Goal: Book appointment/travel/reservation

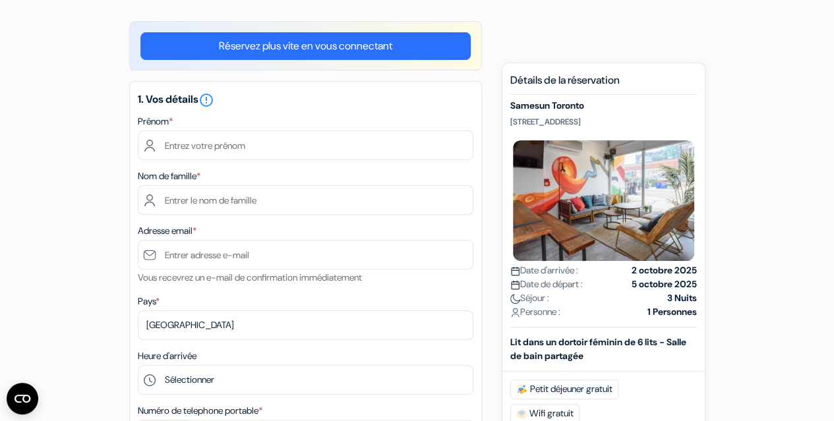
scroll to position [79, 0]
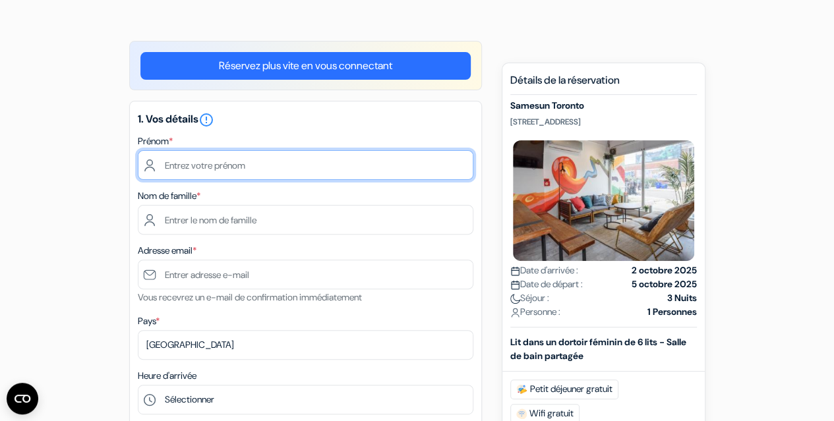
click at [221, 162] on input "text" at bounding box center [305, 165] width 335 height 30
type input "EUGENIE"
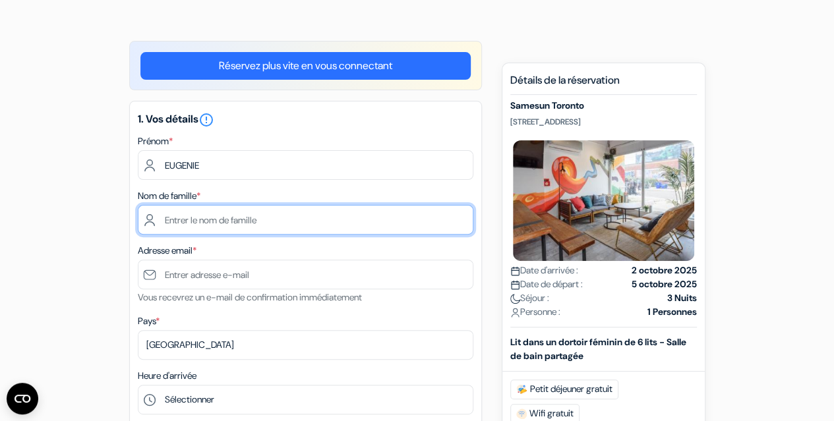
click at [219, 223] on input "text" at bounding box center [305, 220] width 335 height 30
type input "BUKASA"
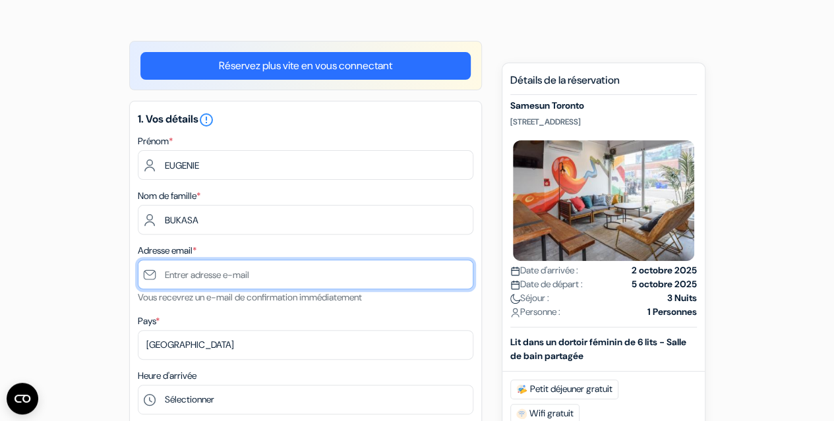
click at [209, 274] on input "text" at bounding box center [305, 275] width 335 height 30
type input "[EMAIL_ADDRESS][DOMAIN_NAME]"
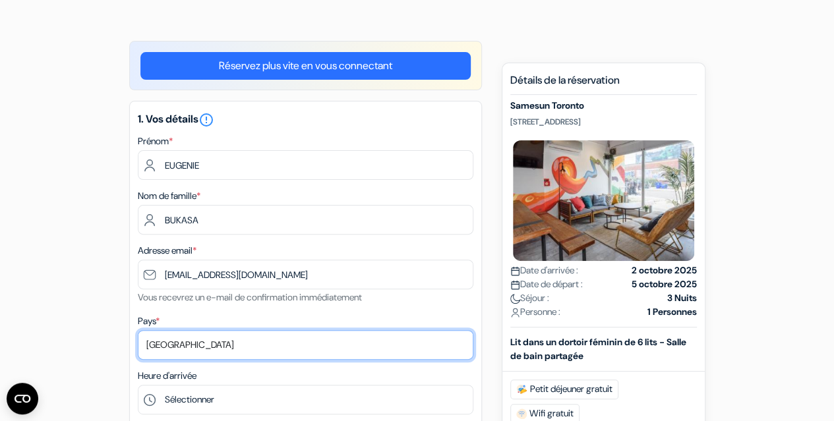
click at [188, 351] on select "Selectionner le pays Abkhazie [GEOGRAPHIC_DATA] [GEOGRAPHIC_DATA] Du [GEOGRAPHI…" at bounding box center [305, 345] width 335 height 30
select select "177"
click at [138, 331] on select "Selectionner le pays Abkhazie [GEOGRAPHIC_DATA] [GEOGRAPHIC_DATA] Du [GEOGRAPHI…" at bounding box center [305, 345] width 335 height 30
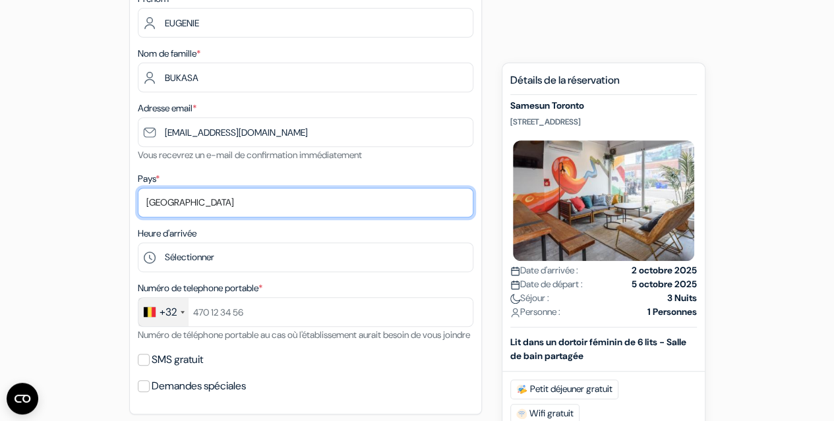
scroll to position [237, 0]
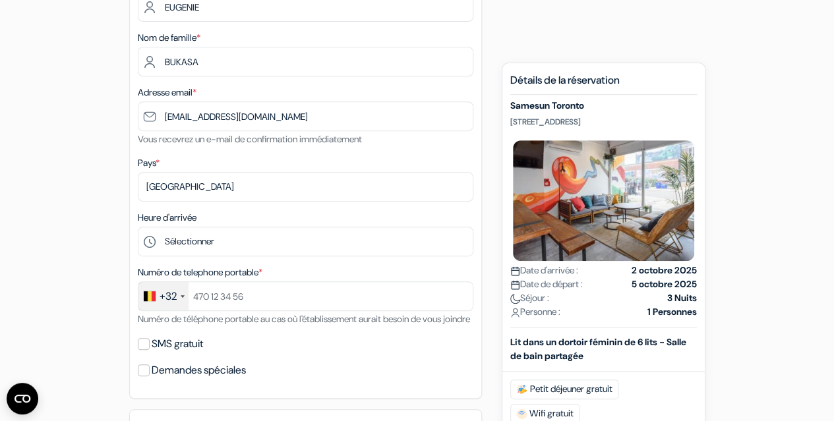
click at [179, 298] on div "+32" at bounding box center [163, 296] width 50 height 28
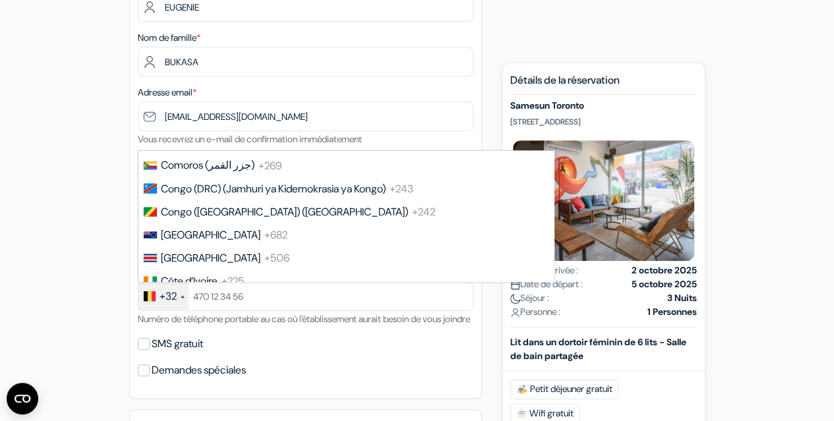
scroll to position [1247, 0]
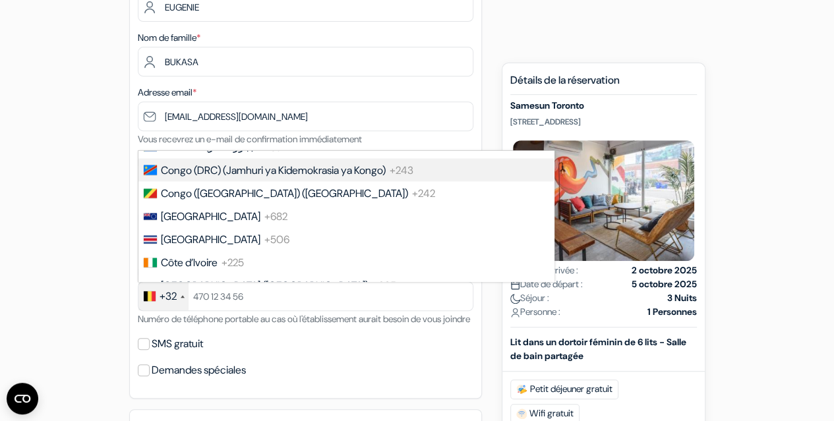
click at [352, 177] on span "Congo (DRC) (Jamhuri ya Kidemokrasia ya Kongo)" at bounding box center [273, 170] width 225 height 14
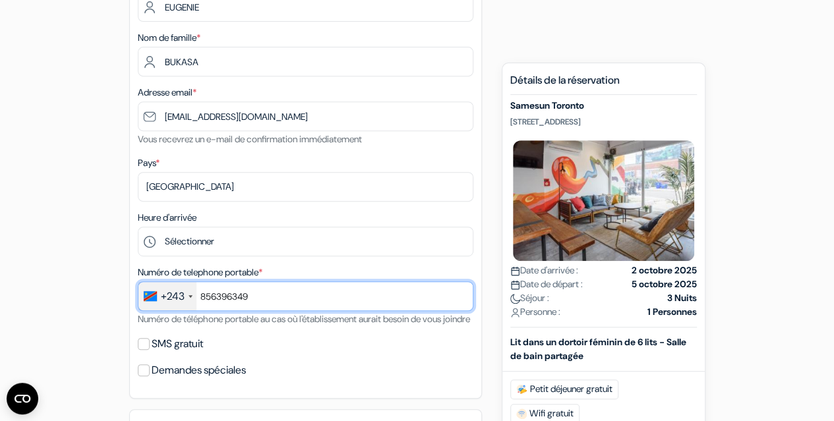
type input "856396349"
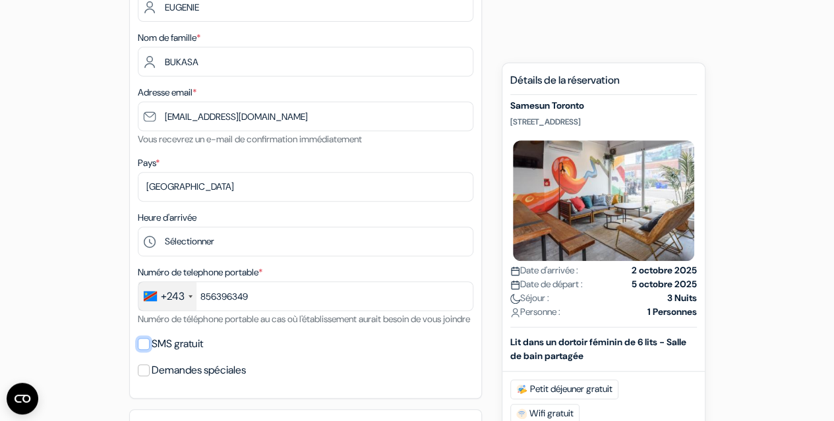
click at [146, 350] on input "SMS gratuit" at bounding box center [144, 344] width 12 height 12
checkbox input "true"
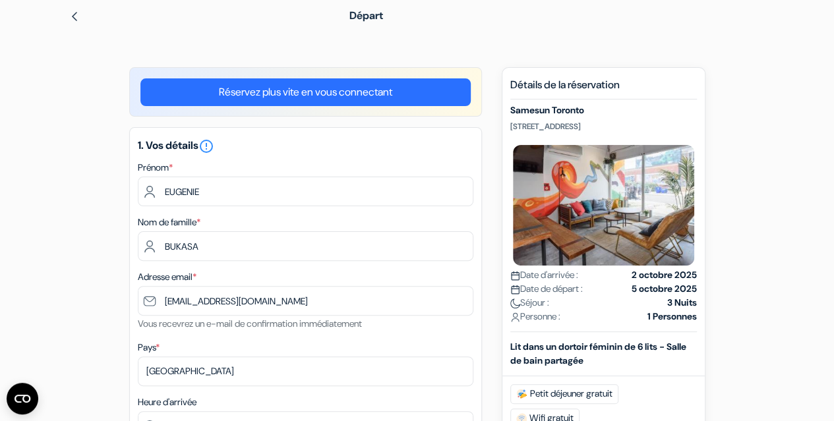
scroll to position [0, 0]
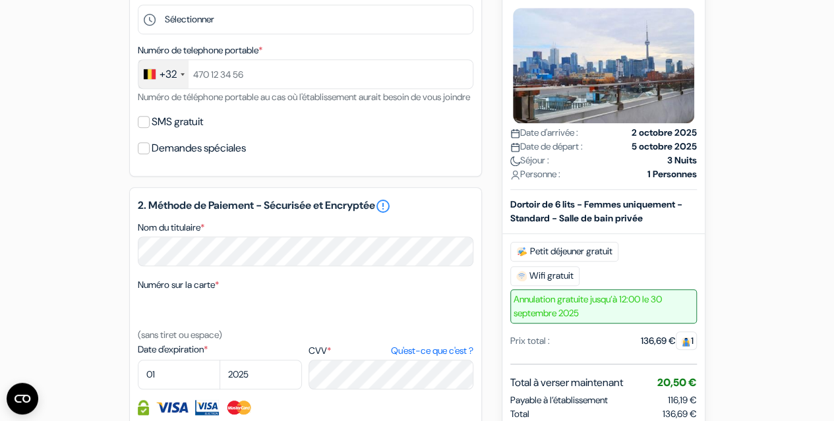
scroll to position [430, 0]
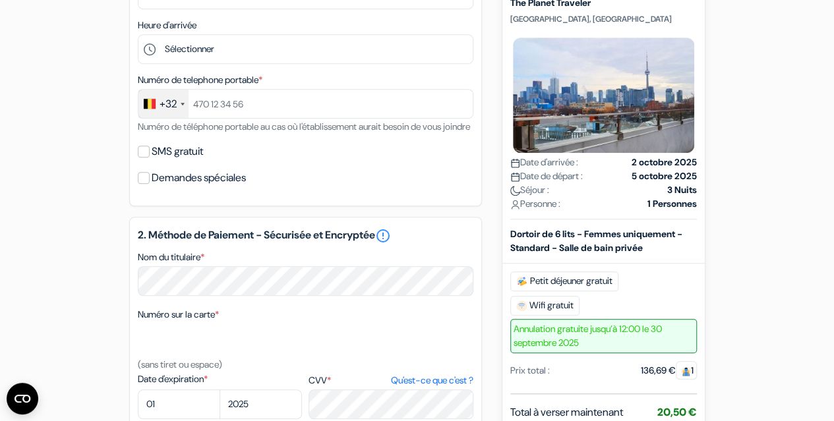
drag, startPoint x: 827, startPoint y: 266, endPoint x: 824, endPoint y: 200, distance: 66.0
click at [824, 200] on form "Départ add_box The Planet Traveler 357 College st, Toronto, Canada Détails de l…" at bounding box center [417, 178] width 834 height 1116
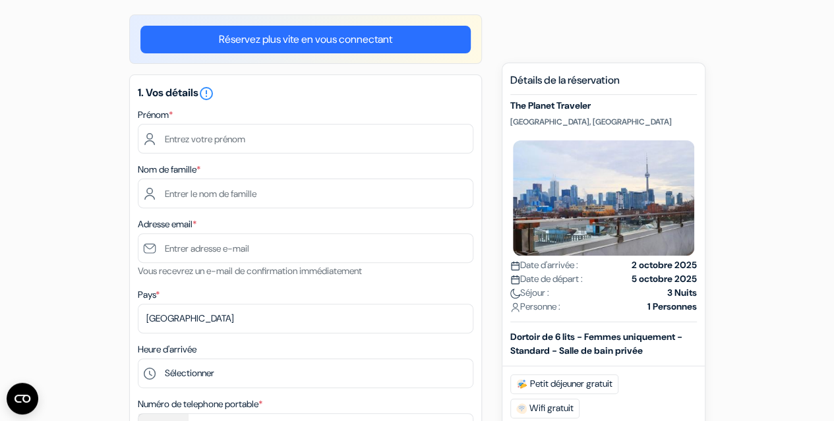
scroll to position [140, 0]
